Goal: Task Accomplishment & Management: Manage account settings

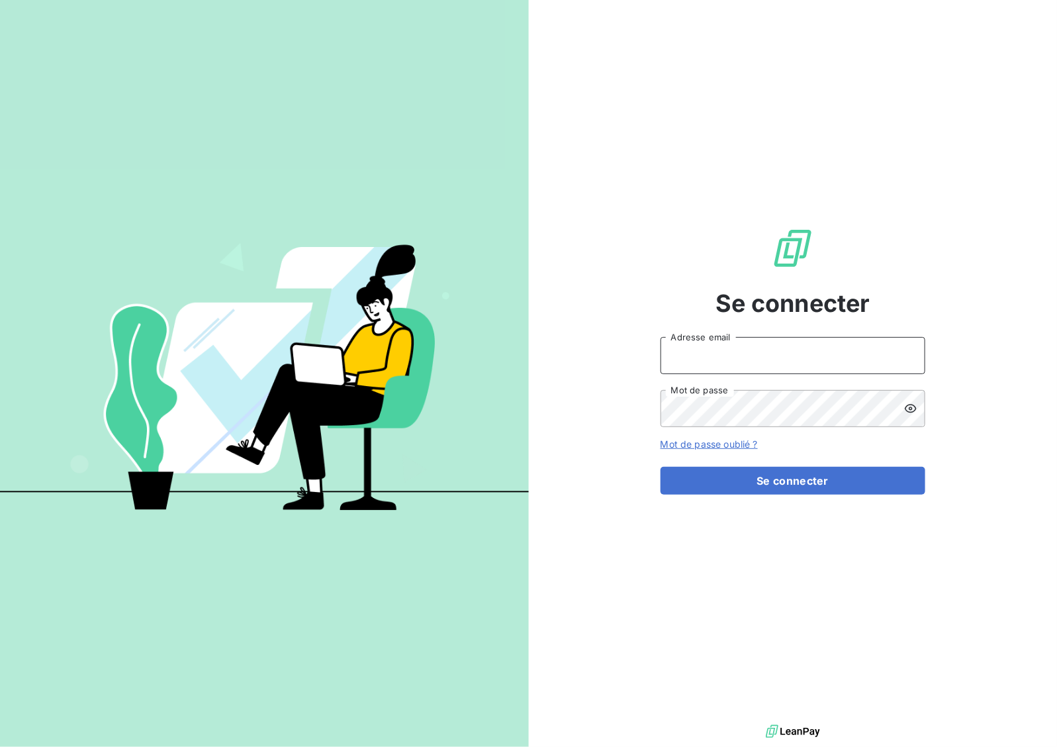
click at [761, 348] on input "Adresse email" at bounding box center [793, 355] width 265 height 37
type input "[EMAIL_ADDRESS][DOMAIN_NAME]"
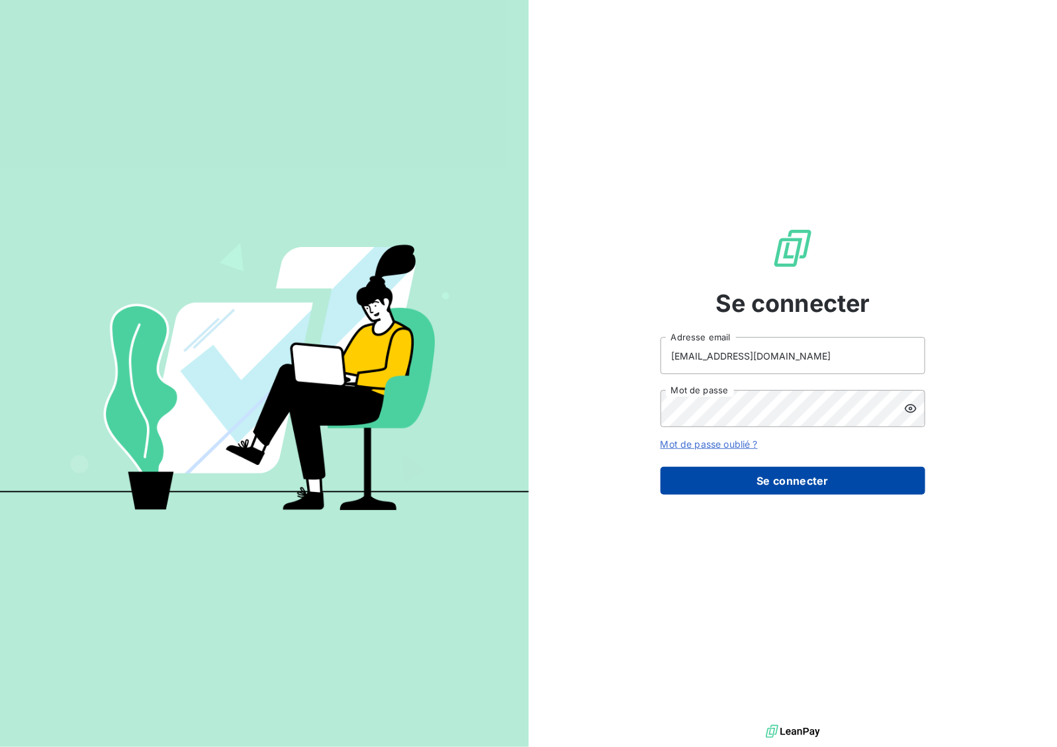
click at [861, 480] on button "Se connecter" at bounding box center [793, 481] width 265 height 28
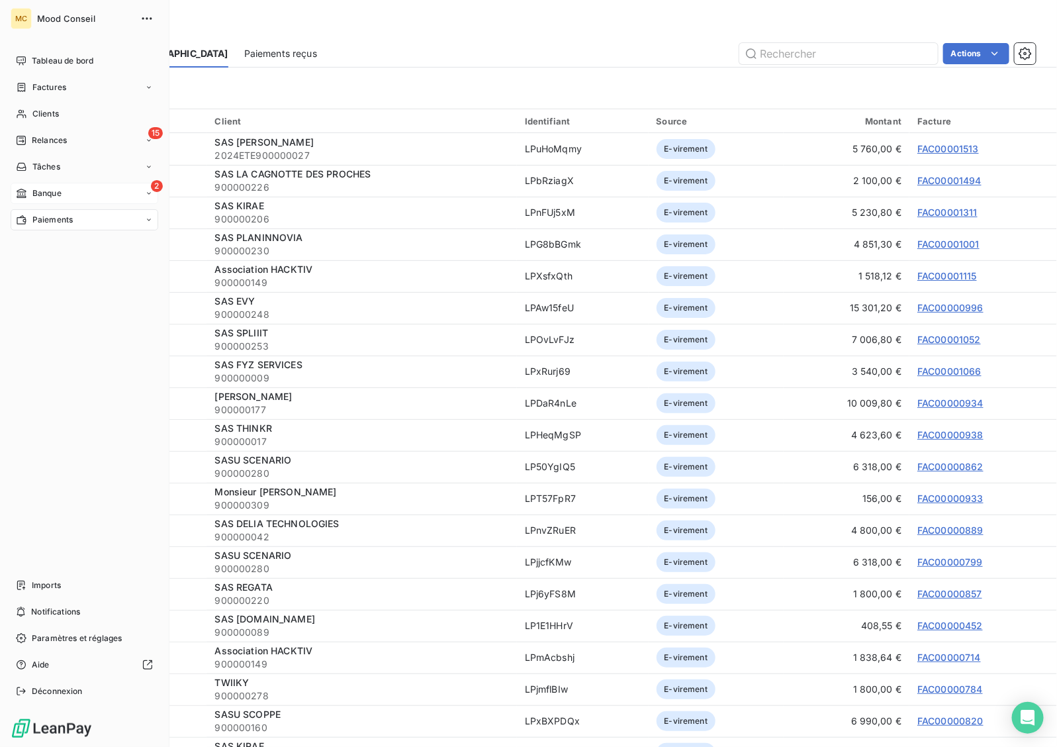
click at [18, 193] on icon at bounding box center [21, 193] width 11 height 11
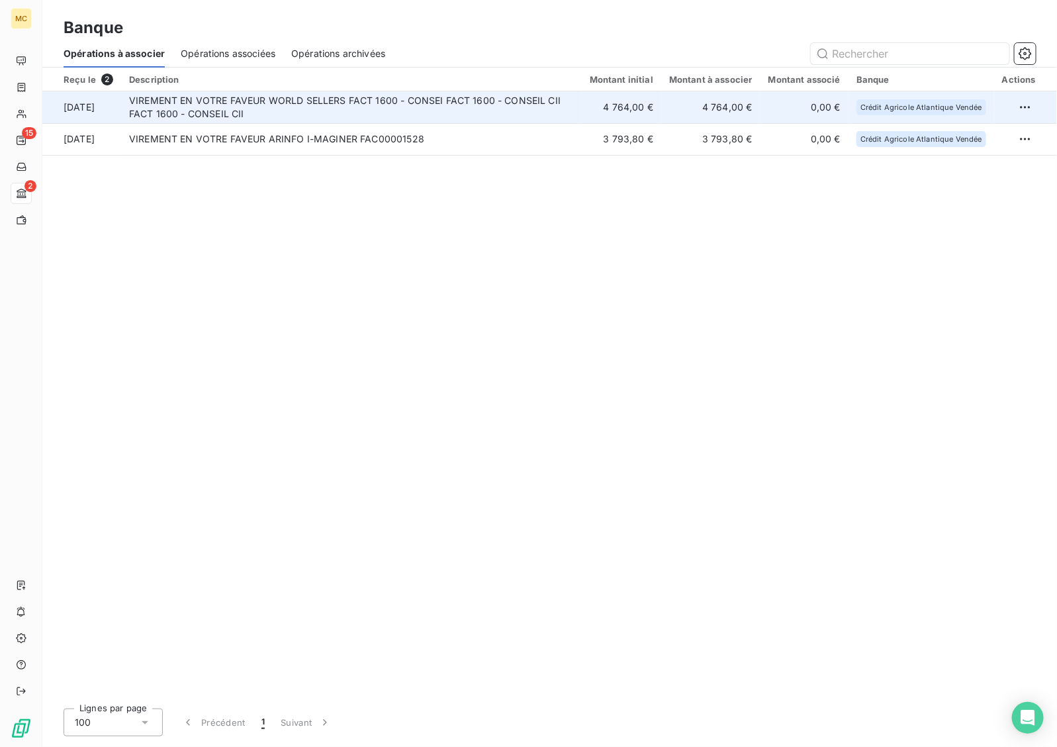
click at [474, 107] on td "VIREMENT EN VOTRE FAVEUR WORLD SELLERS FACT 1600 - CONSEI FACT 1600 - CONSEIL C…" at bounding box center [351, 107] width 461 height 32
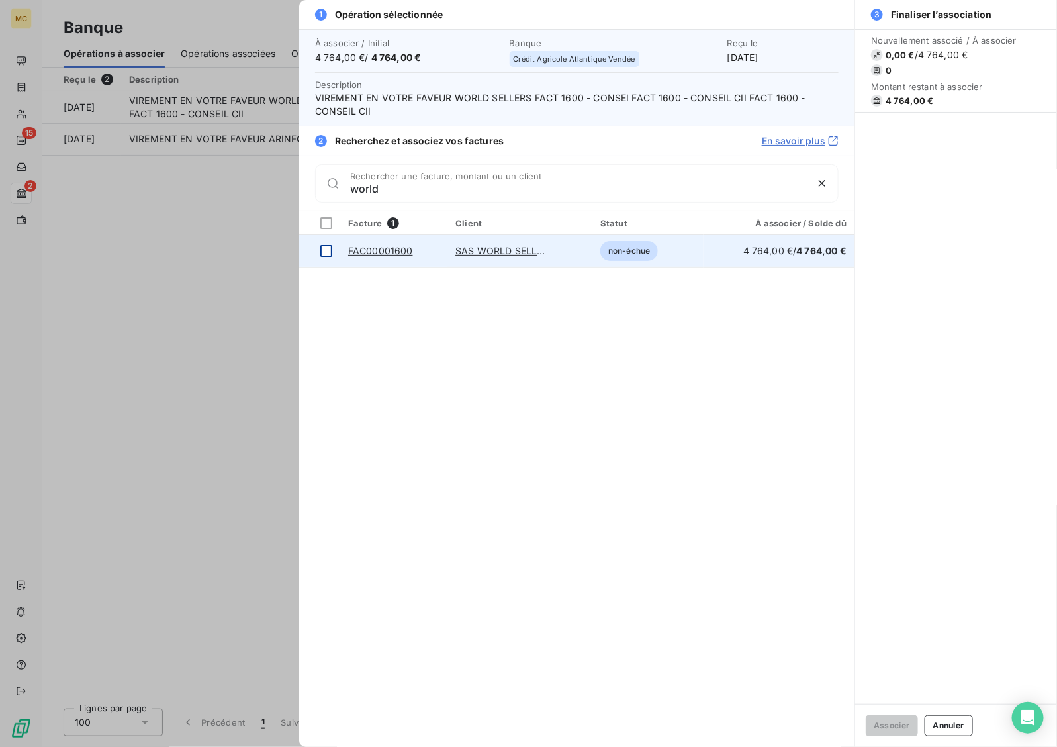
type input "world"
click at [325, 253] on div at bounding box center [326, 251] width 12 height 12
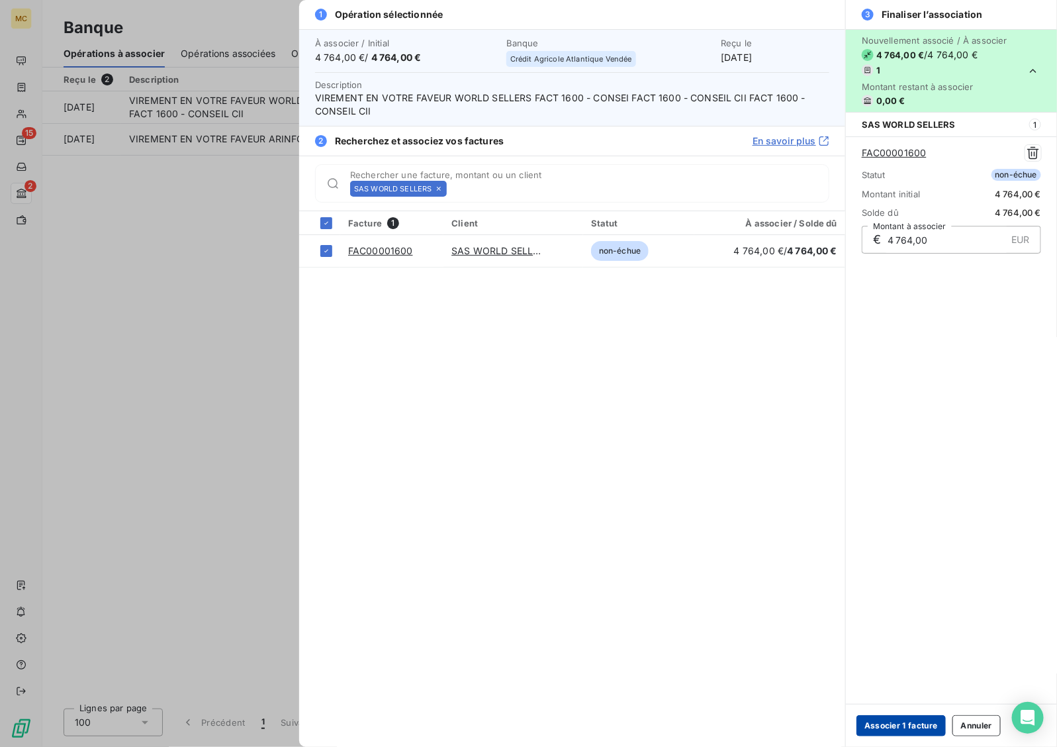
click at [899, 726] on button "Associer 1 facture" at bounding box center [901, 725] width 89 height 21
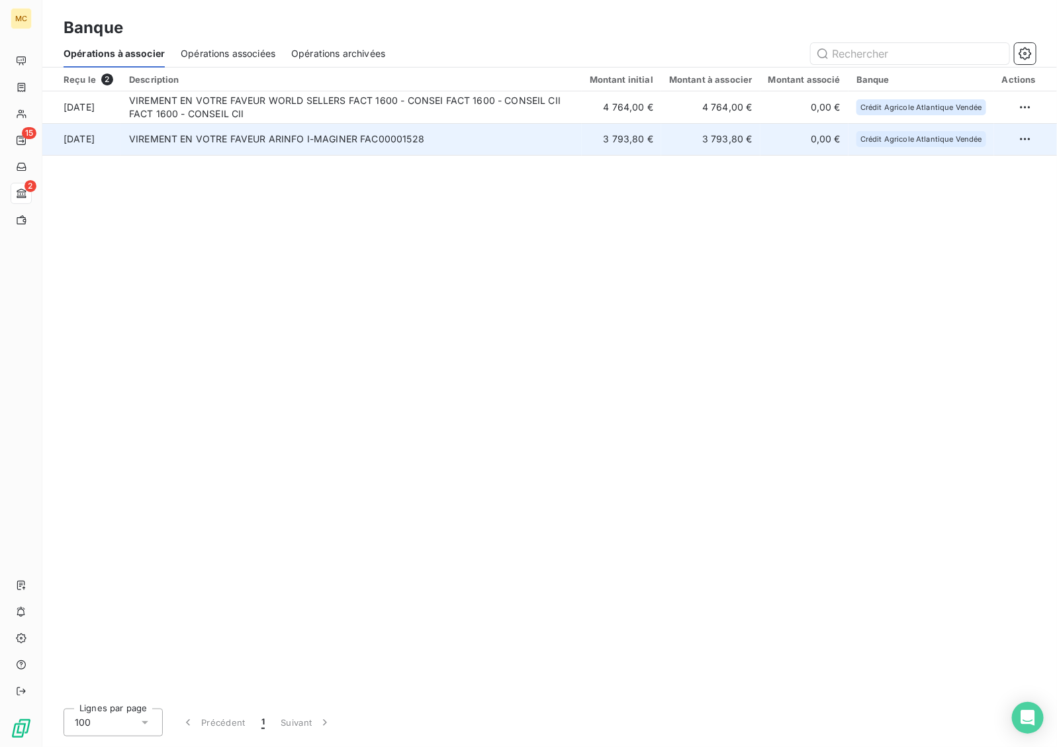
click at [475, 147] on td "VIREMENT EN VOTRE FAVEUR ARINFO I-MAGINER FAC00001528" at bounding box center [351, 139] width 461 height 32
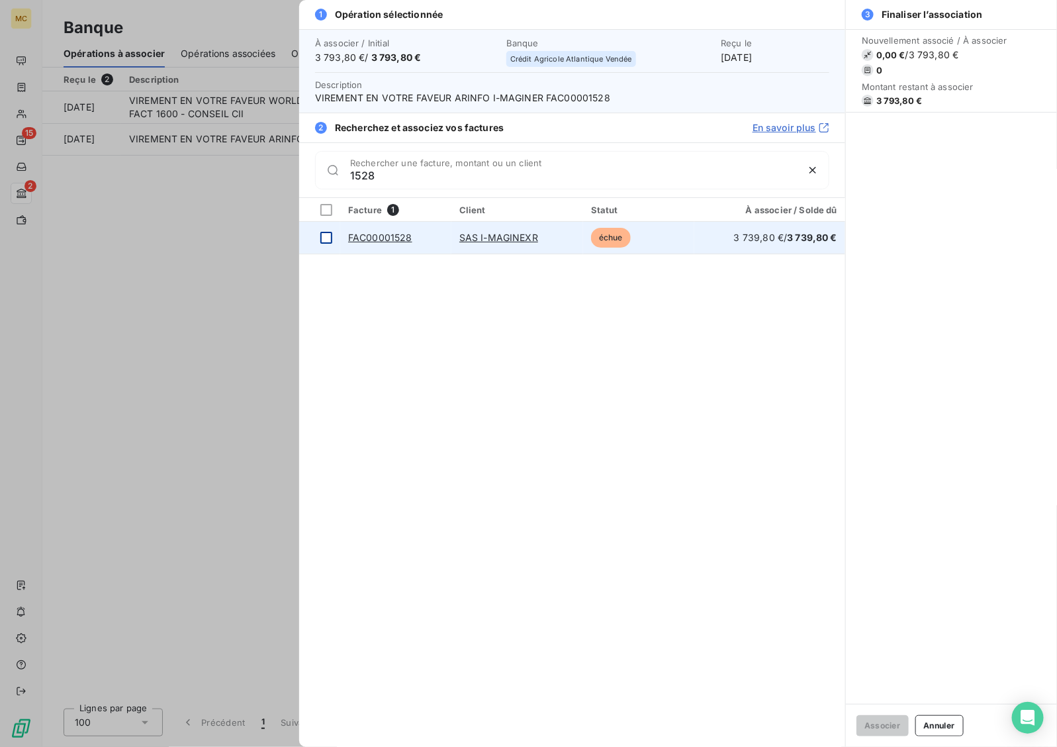
type input "1528"
click at [328, 243] on div at bounding box center [326, 238] width 12 height 12
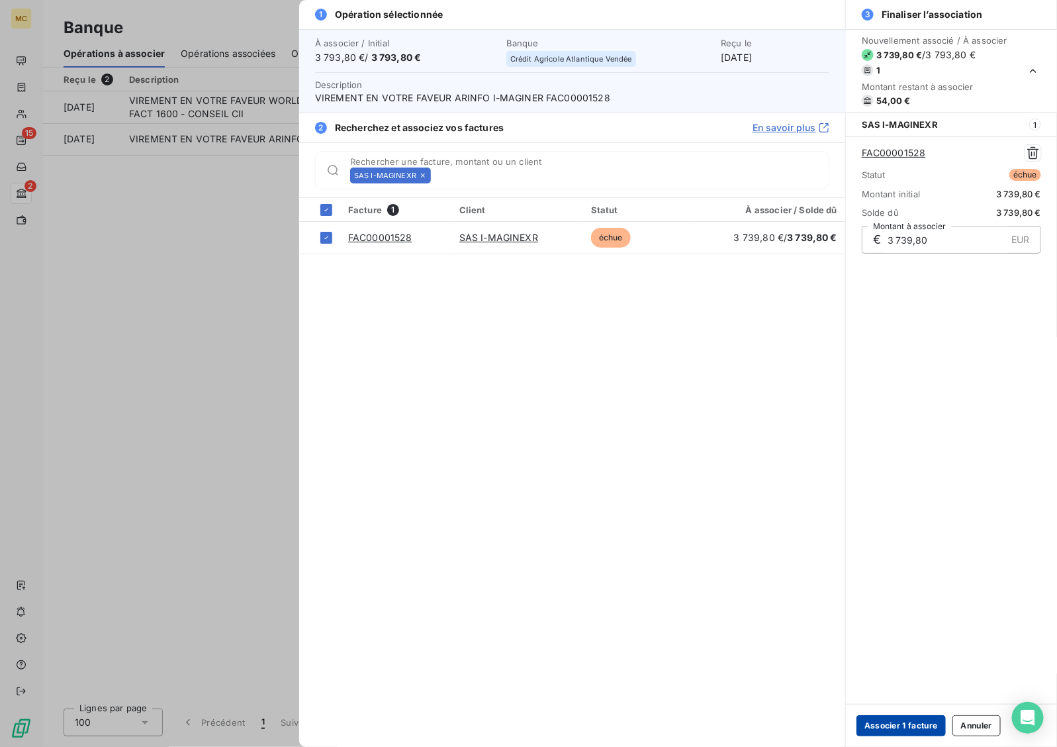
click at [900, 720] on button "Associer 1 facture" at bounding box center [901, 725] width 89 height 21
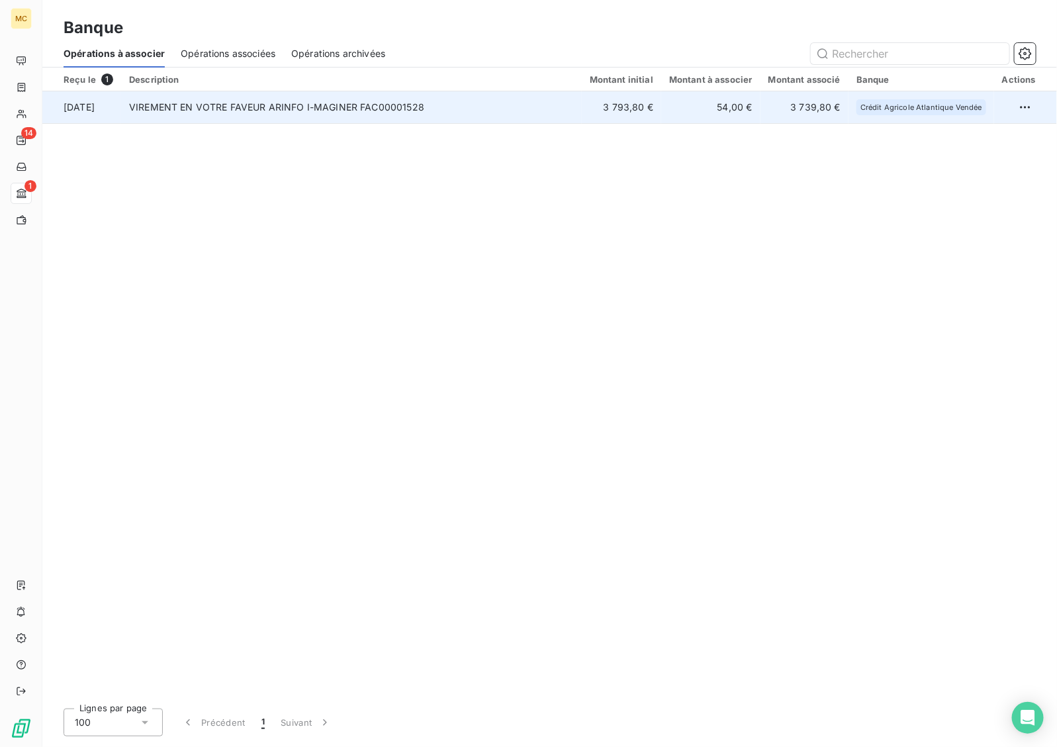
click at [720, 108] on td "54,00 €" at bounding box center [710, 107] width 99 height 32
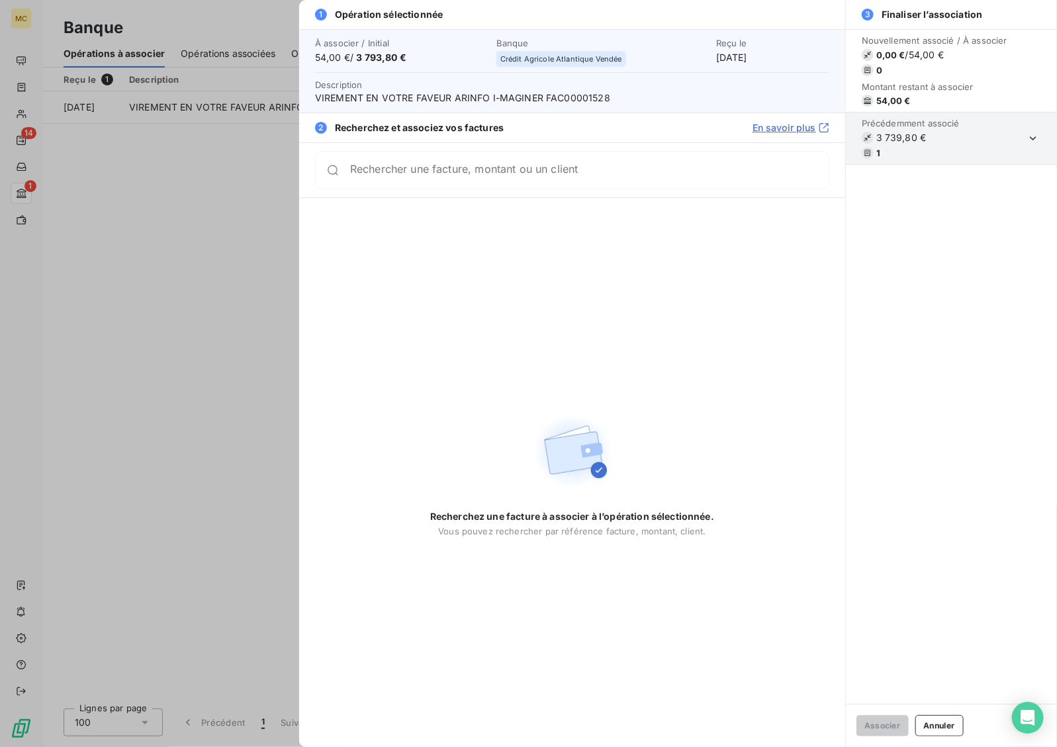
click at [182, 255] on div at bounding box center [528, 373] width 1057 height 747
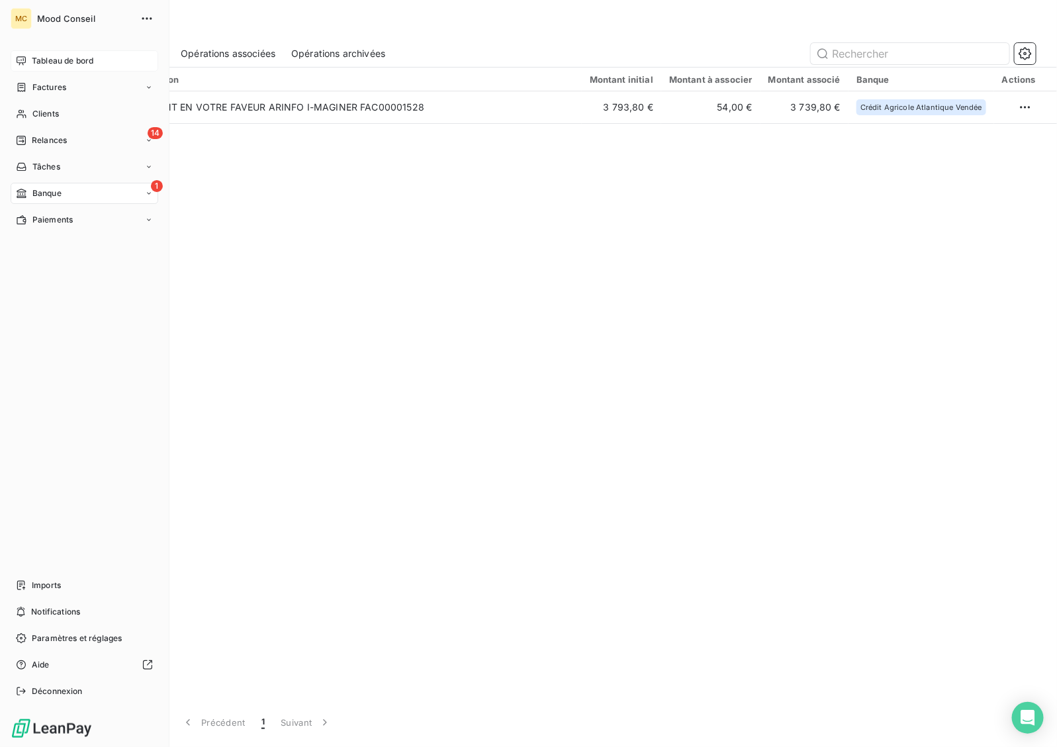
click at [66, 62] on span "Tableau de bord" at bounding box center [63, 61] width 62 height 12
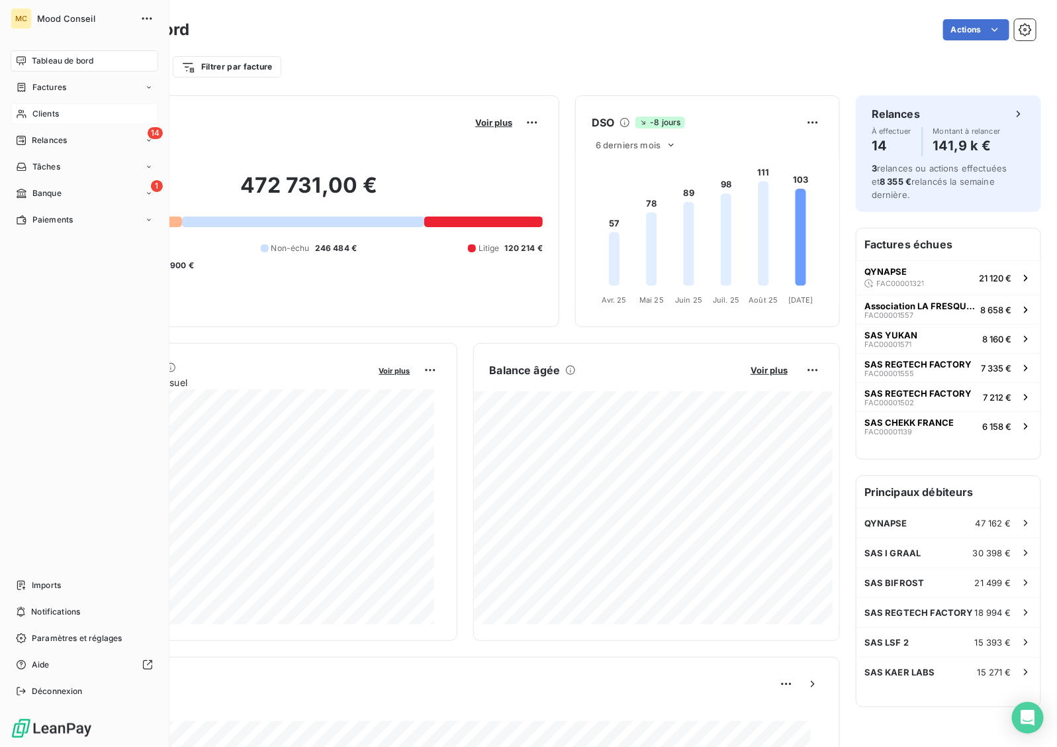
click at [71, 111] on div "Clients" at bounding box center [85, 113] width 148 height 21
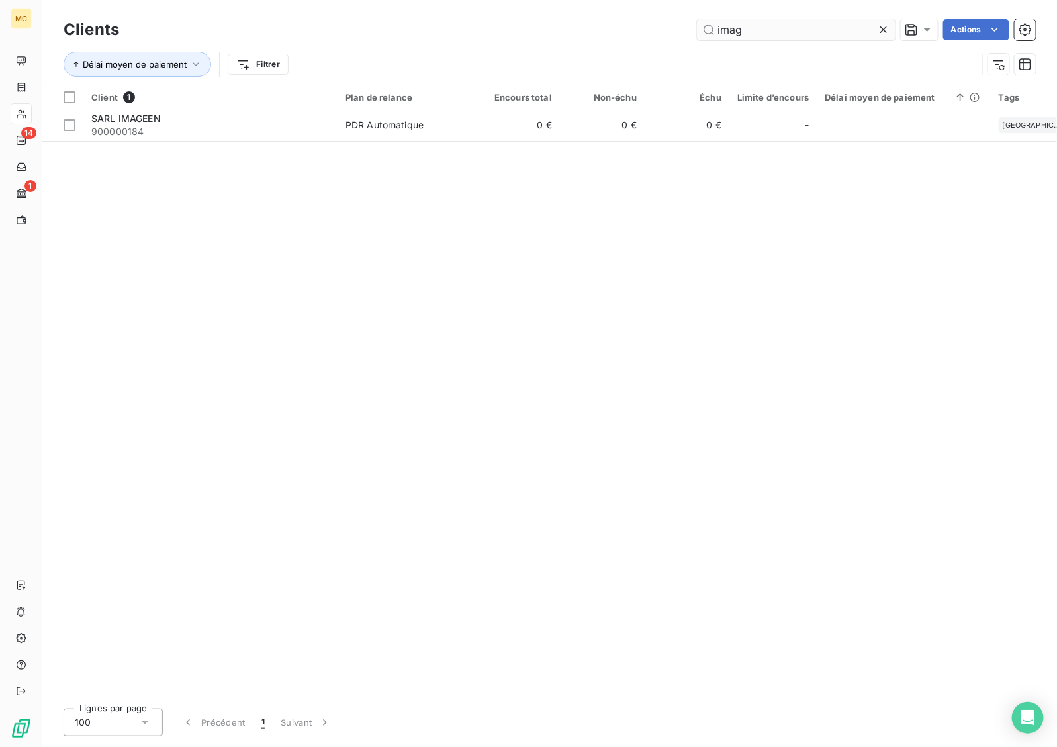
click at [723, 30] on input "imag" at bounding box center [796, 29] width 199 height 21
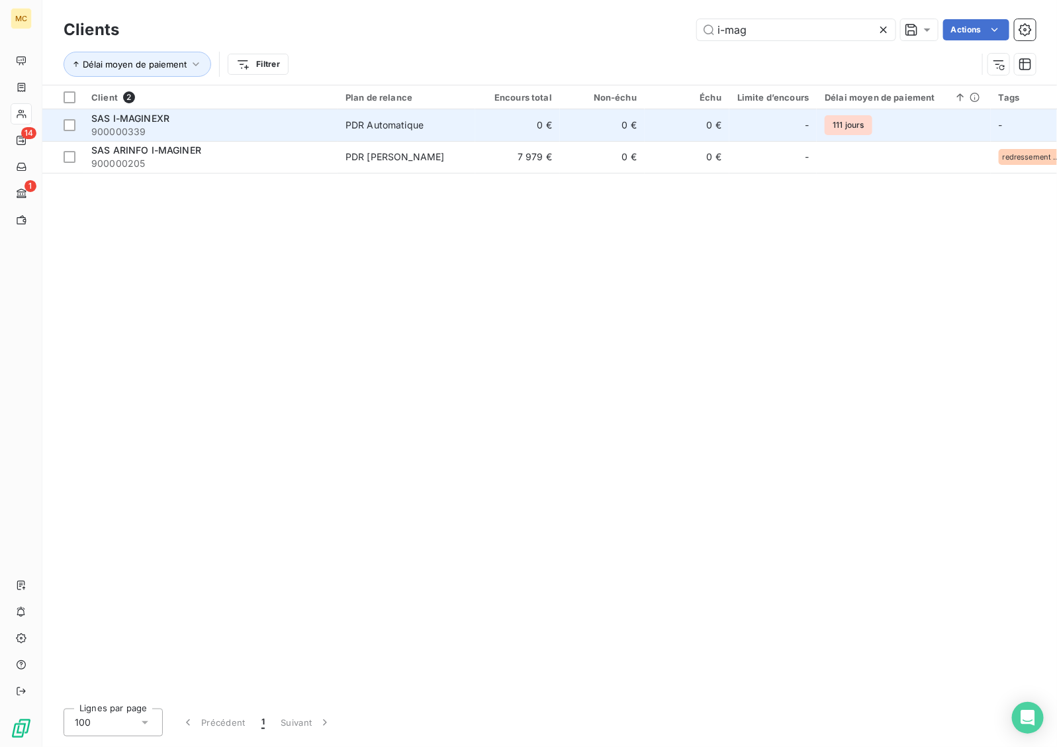
type input "i-mag"
click at [553, 132] on td "0 €" at bounding box center [517, 125] width 85 height 32
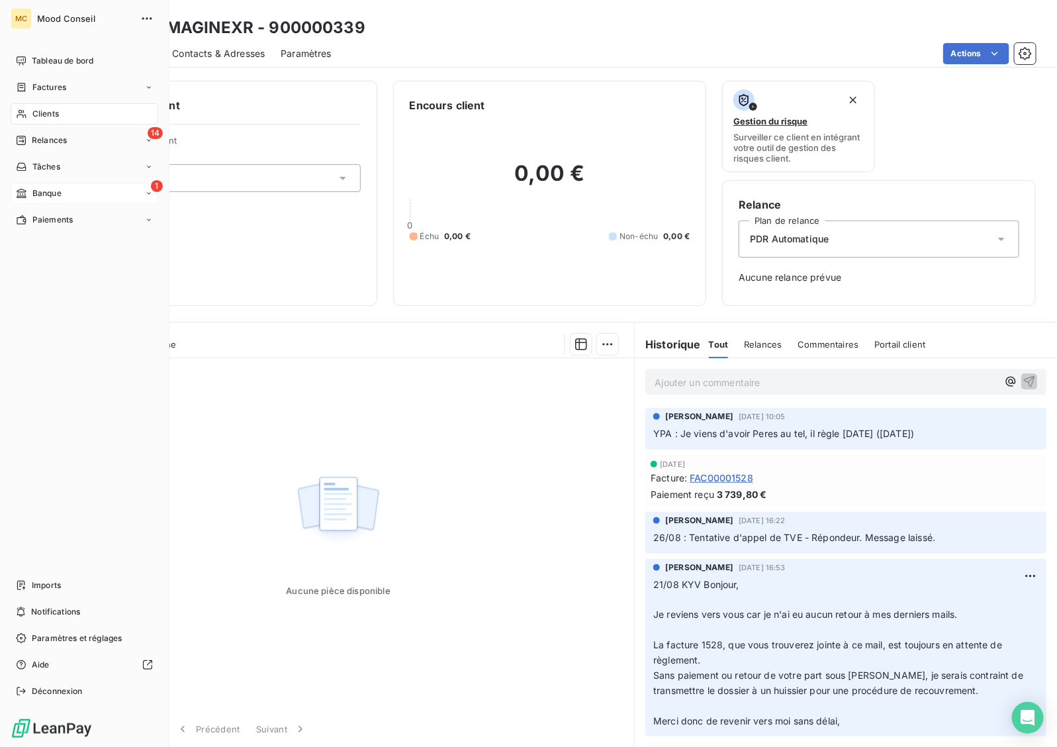
click at [40, 189] on span "Banque" at bounding box center [46, 193] width 29 height 12
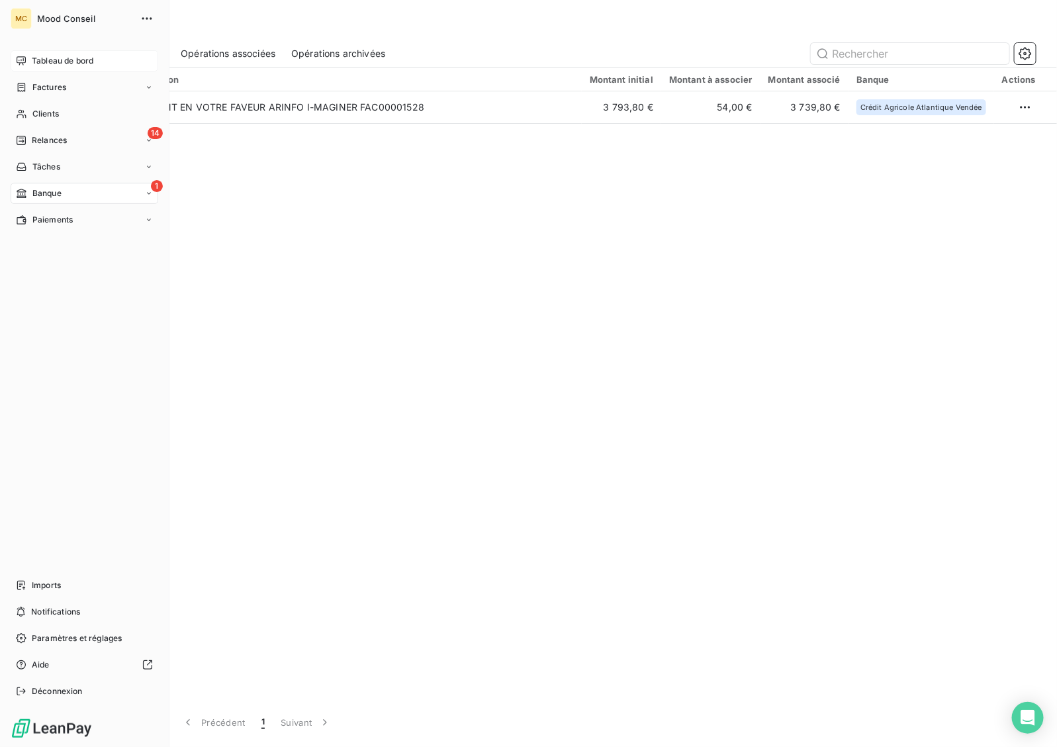
click at [58, 64] on span "Tableau de bord" at bounding box center [63, 61] width 62 height 12
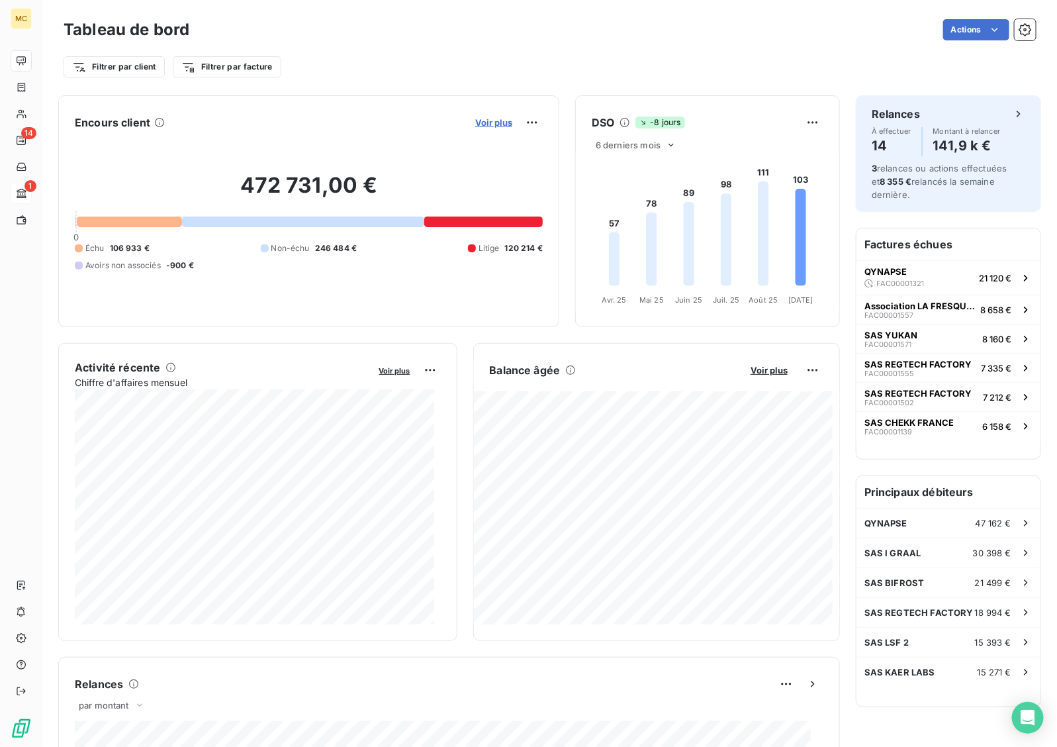
click at [483, 121] on span "Voir plus" at bounding box center [493, 122] width 37 height 11
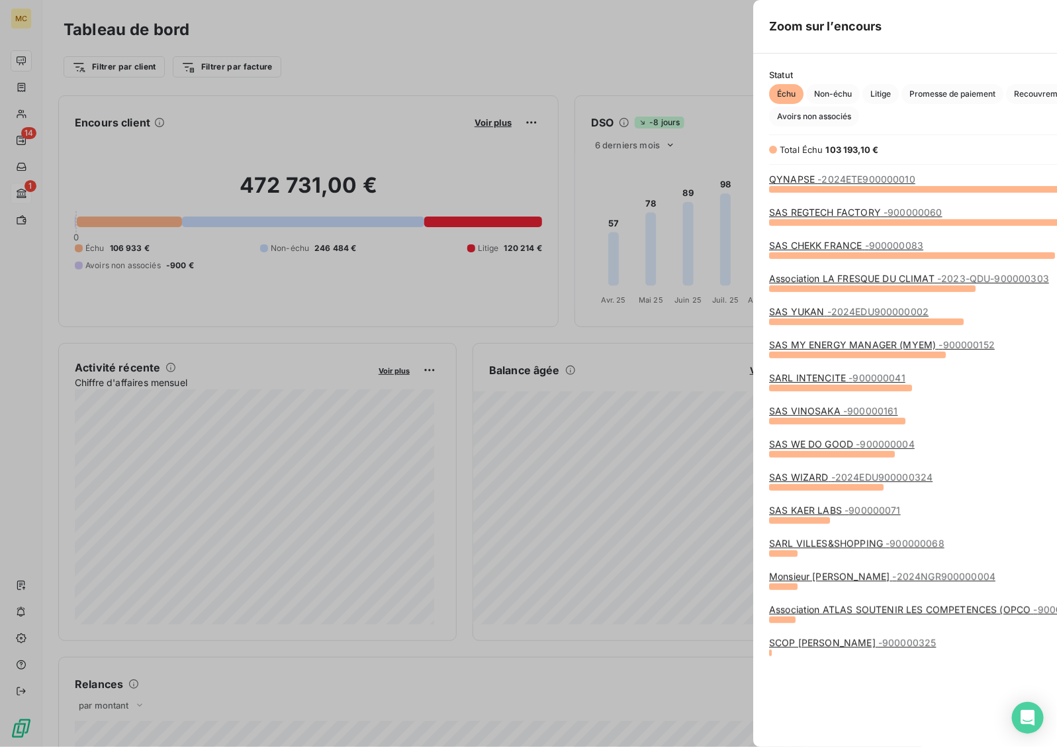
scroll to position [546, 496]
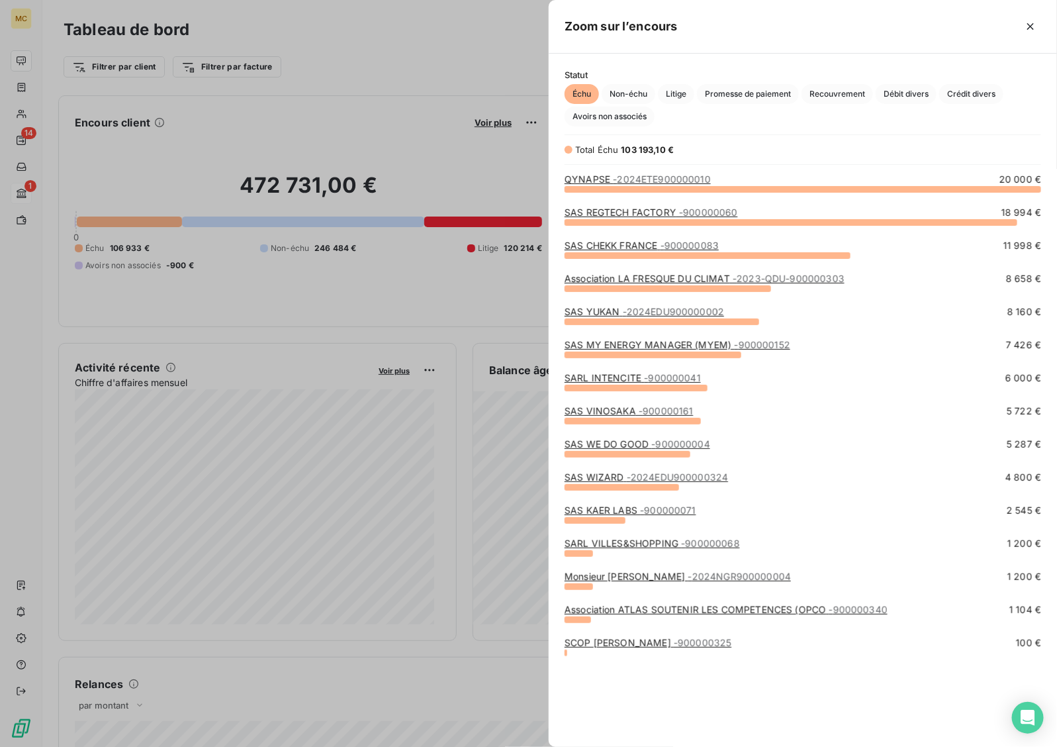
click at [504, 234] on div at bounding box center [528, 373] width 1057 height 747
